Goal: Task Accomplishment & Management: Use online tool/utility

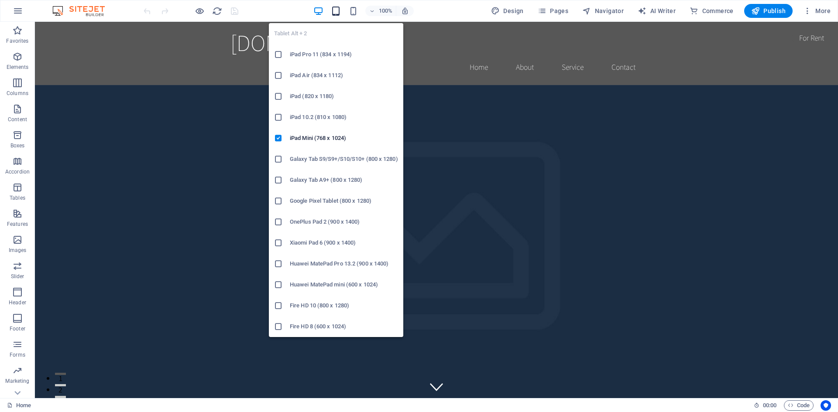
click at [335, 10] on icon "button" at bounding box center [336, 11] width 10 height 10
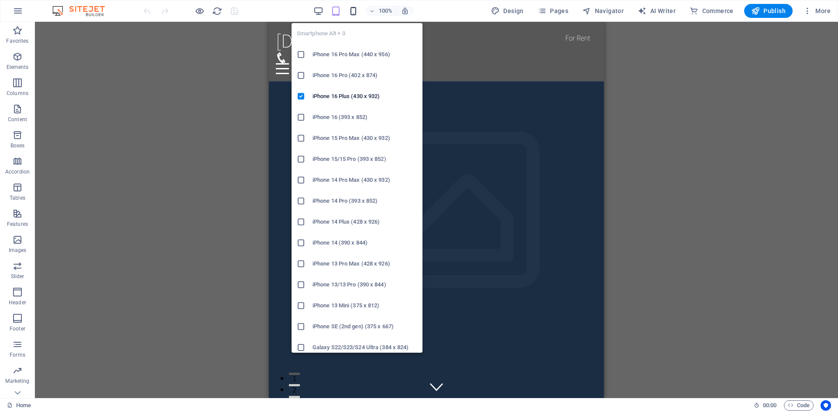
click at [352, 10] on icon "button" at bounding box center [353, 11] width 10 height 10
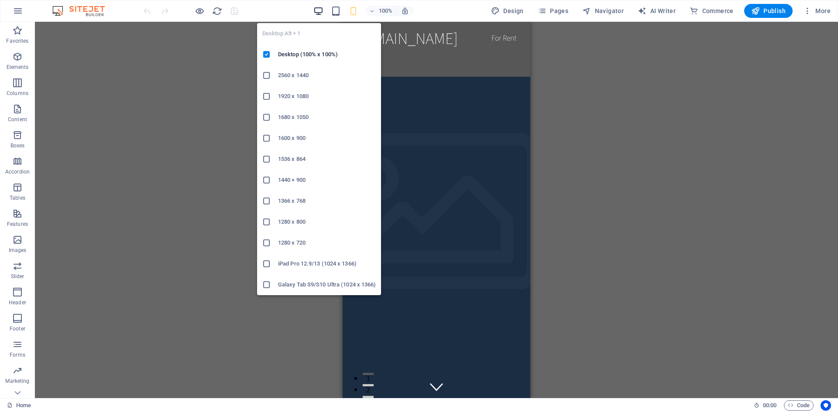
click at [316, 11] on icon "button" at bounding box center [318, 11] width 10 height 10
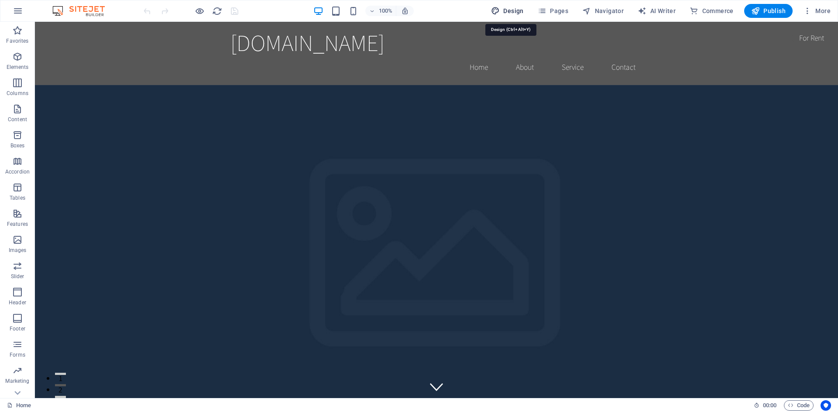
click at [509, 14] on span "Design" at bounding box center [507, 11] width 33 height 9
select select "rem"
select select "200"
select select "px"
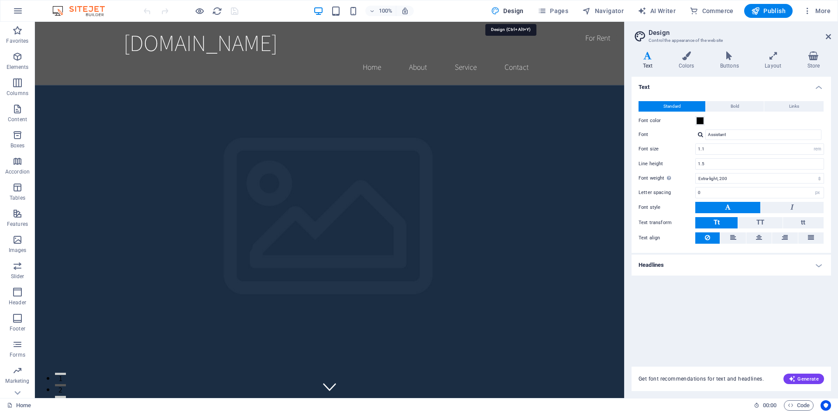
click at [509, 14] on span "Design" at bounding box center [507, 11] width 33 height 9
